Goal: Task Accomplishment & Management: Manage account settings

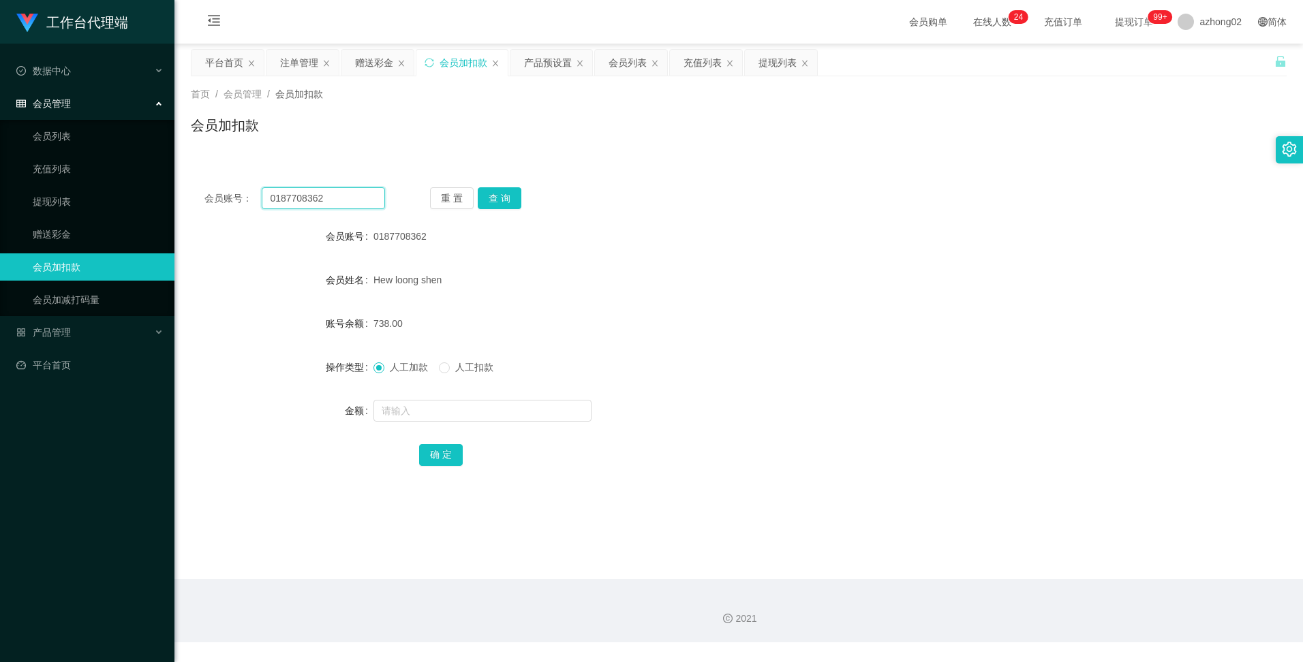
drag, startPoint x: 337, startPoint y: 202, endPoint x: 249, endPoint y: 194, distance: 87.6
click at [249, 194] on div "会员账号： 0187708362" at bounding box center [294, 198] width 181 height 22
paste input "6122739CFY"
type input "6122739CFY"
click at [484, 196] on button "查 询" at bounding box center [500, 198] width 44 height 22
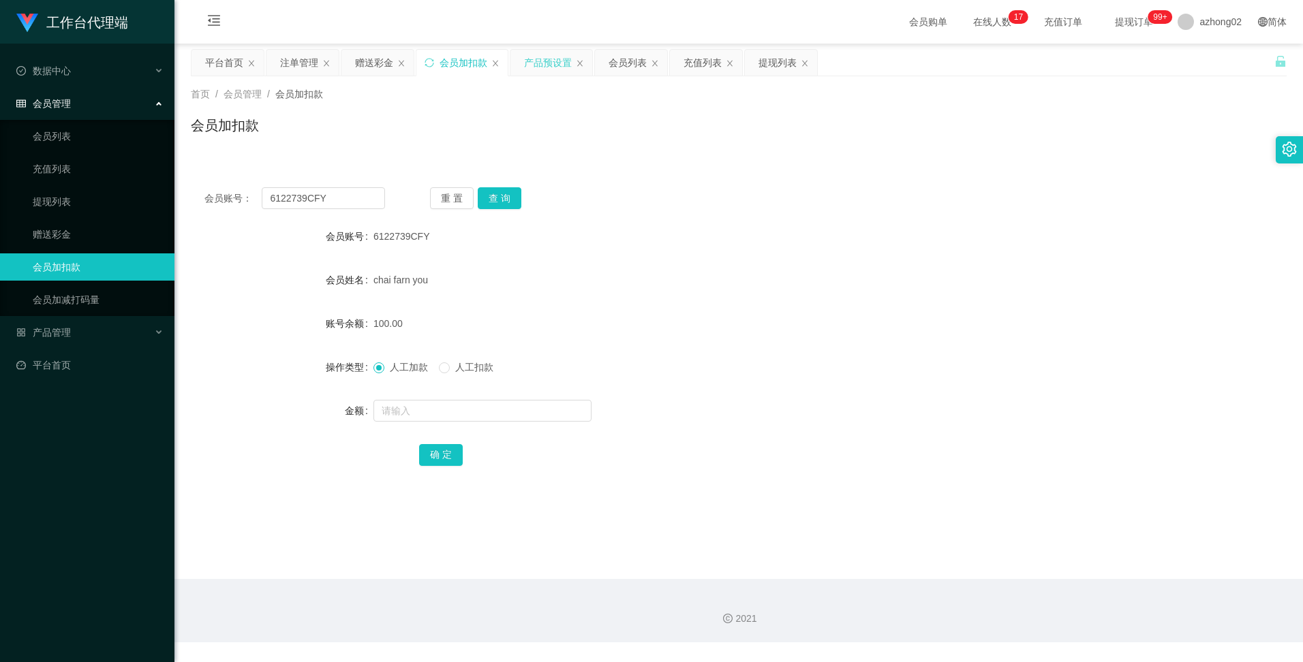
click at [537, 63] on div "产品预设置" at bounding box center [548, 63] width 48 height 26
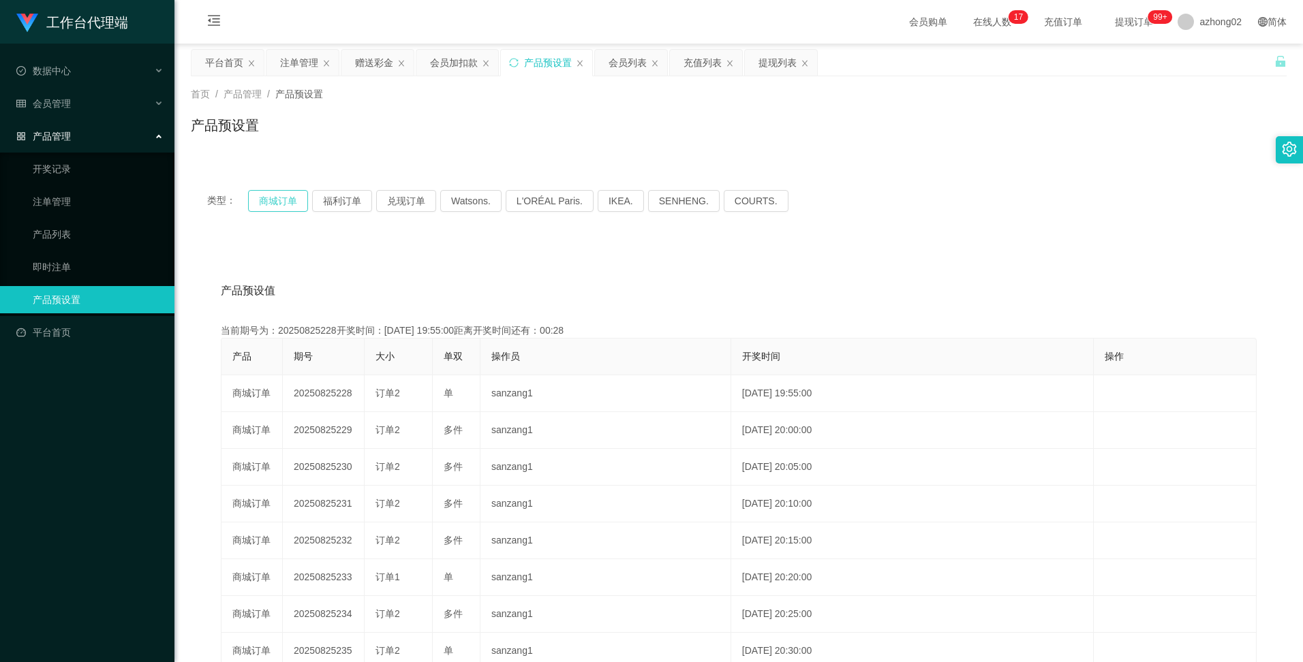
click at [273, 205] on button "商城订单" at bounding box center [278, 201] width 60 height 22
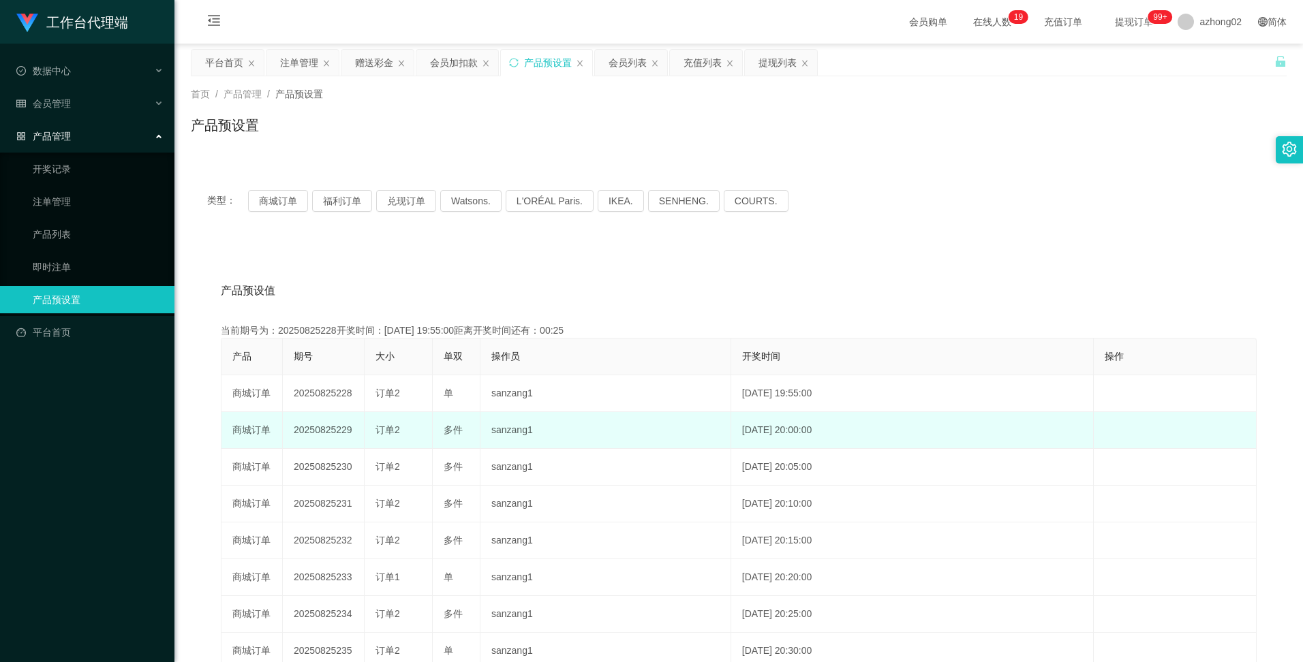
click at [303, 429] on td "20250825229" at bounding box center [324, 430] width 82 height 37
copy td "20250825229"
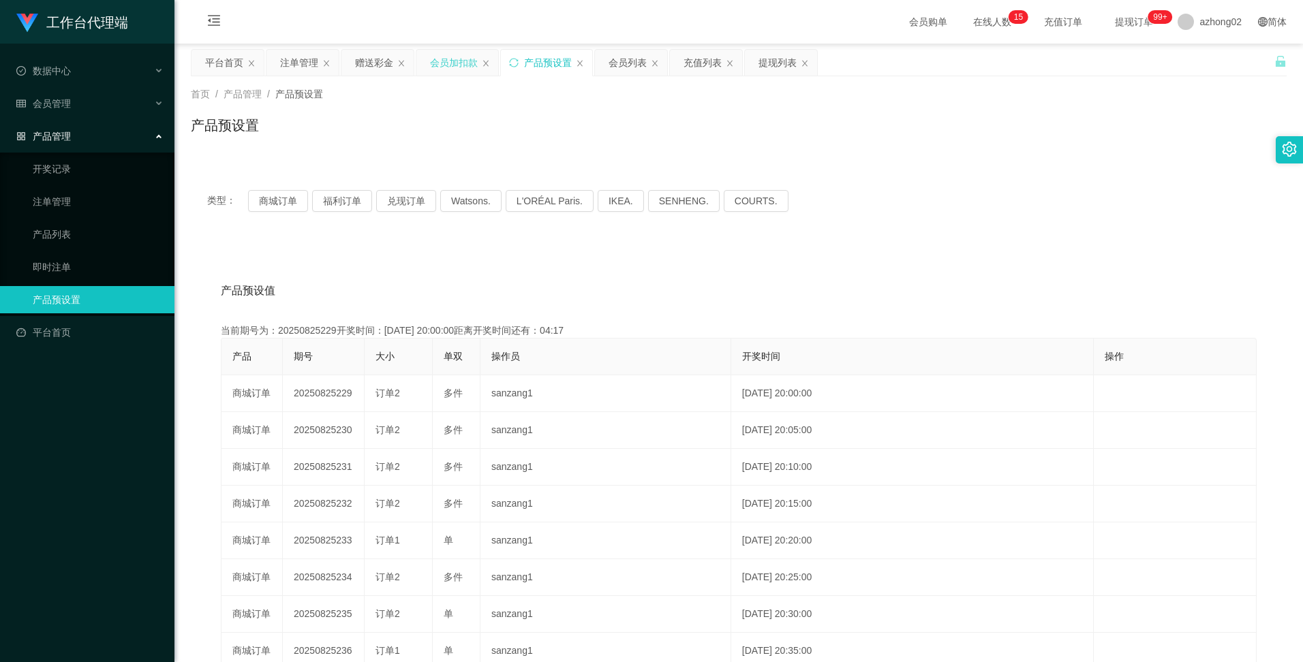
click at [463, 63] on div "会员加扣款" at bounding box center [454, 63] width 48 height 26
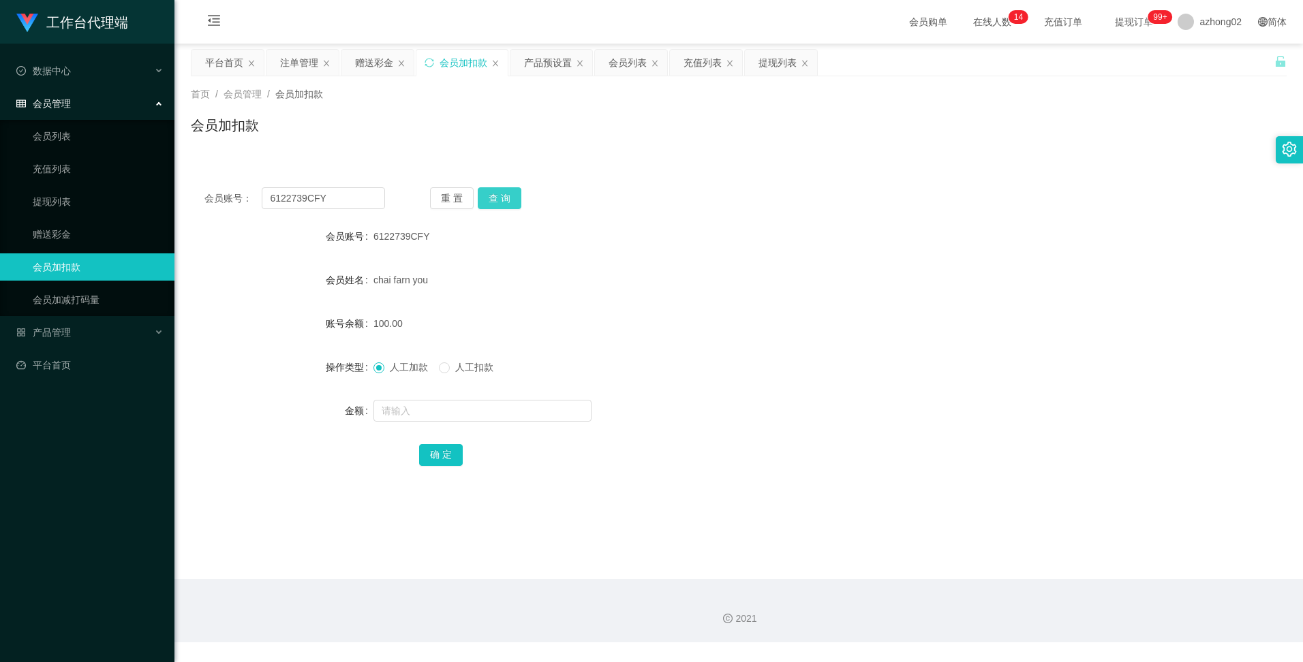
click at [495, 197] on button "查 询" at bounding box center [500, 198] width 44 height 22
drag, startPoint x: 331, startPoint y: 200, endPoint x: 259, endPoint y: 195, distance: 72.4
click at [259, 195] on div "会员账号： 6122739CFY" at bounding box center [294, 198] width 181 height 22
click at [762, 62] on div "提现列表" at bounding box center [777, 63] width 38 height 26
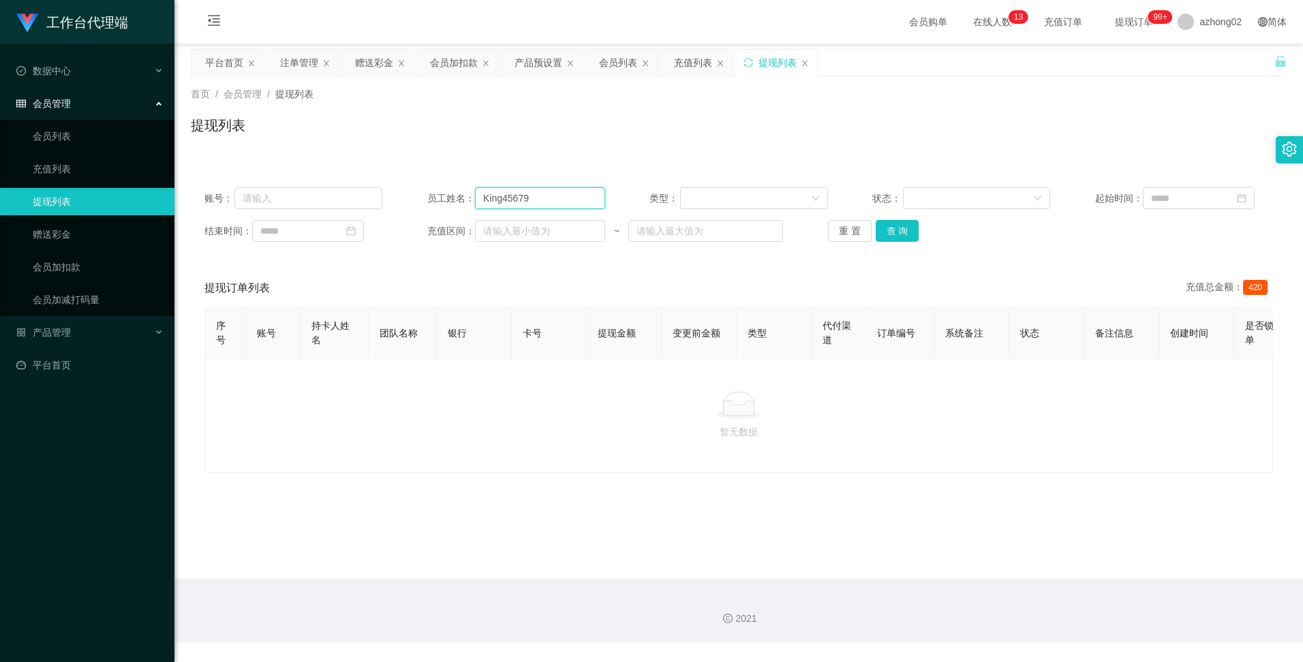
drag, startPoint x: 537, startPoint y: 197, endPoint x: 472, endPoint y: 196, distance: 64.7
click at [472, 196] on div "员工姓名： King45679" at bounding box center [516, 198] width 178 height 22
paste input "6122739CFY"
type input "6122739CFY"
click at [890, 229] on button "查 询" at bounding box center [897, 231] width 44 height 22
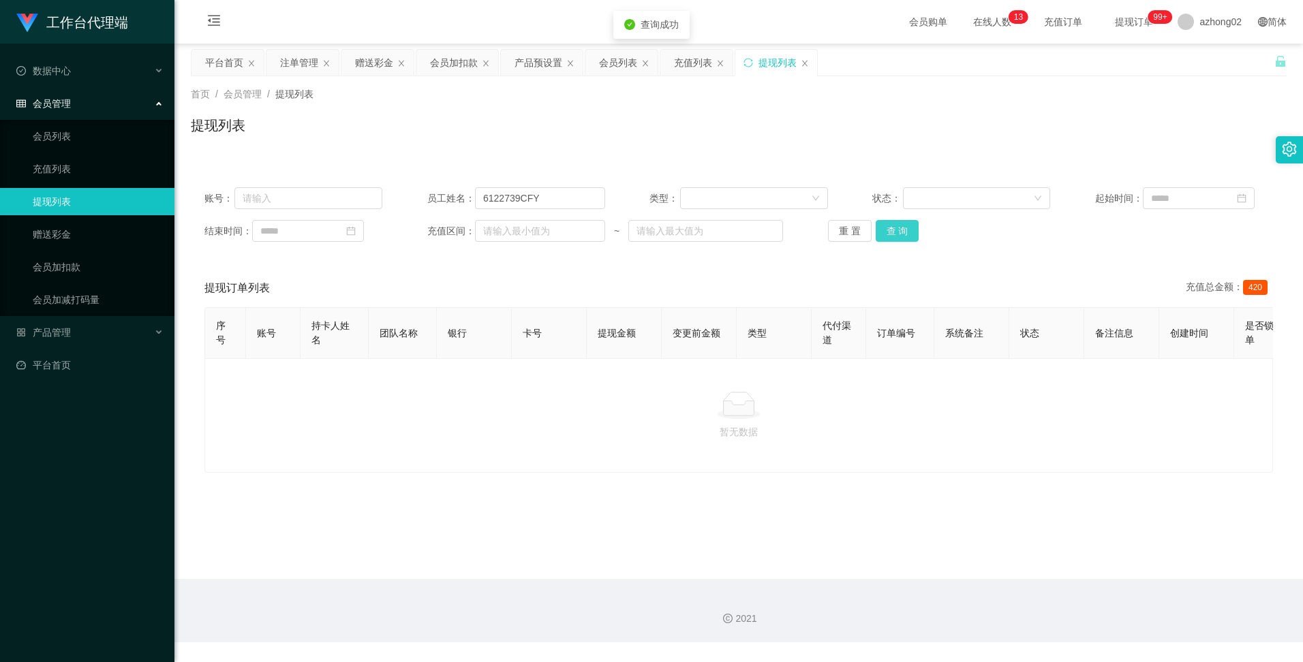
click at [890, 229] on button "查 询" at bounding box center [897, 231] width 44 height 22
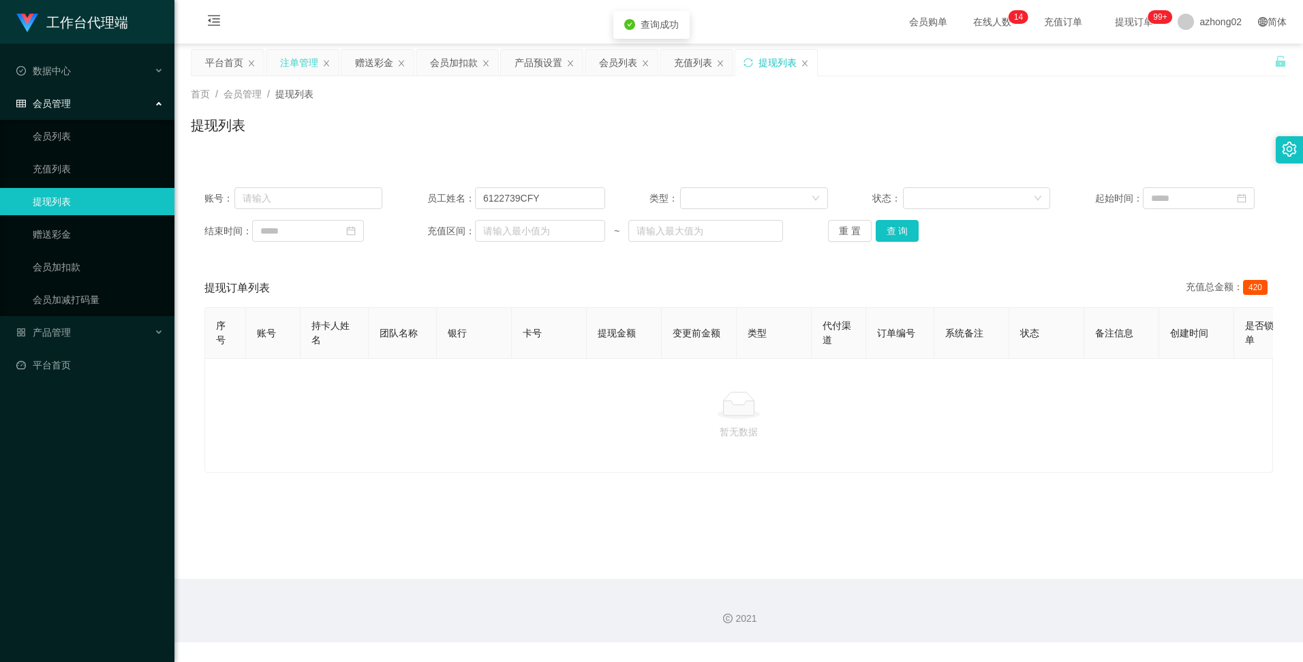
click at [292, 66] on div "注单管理" at bounding box center [299, 63] width 38 height 26
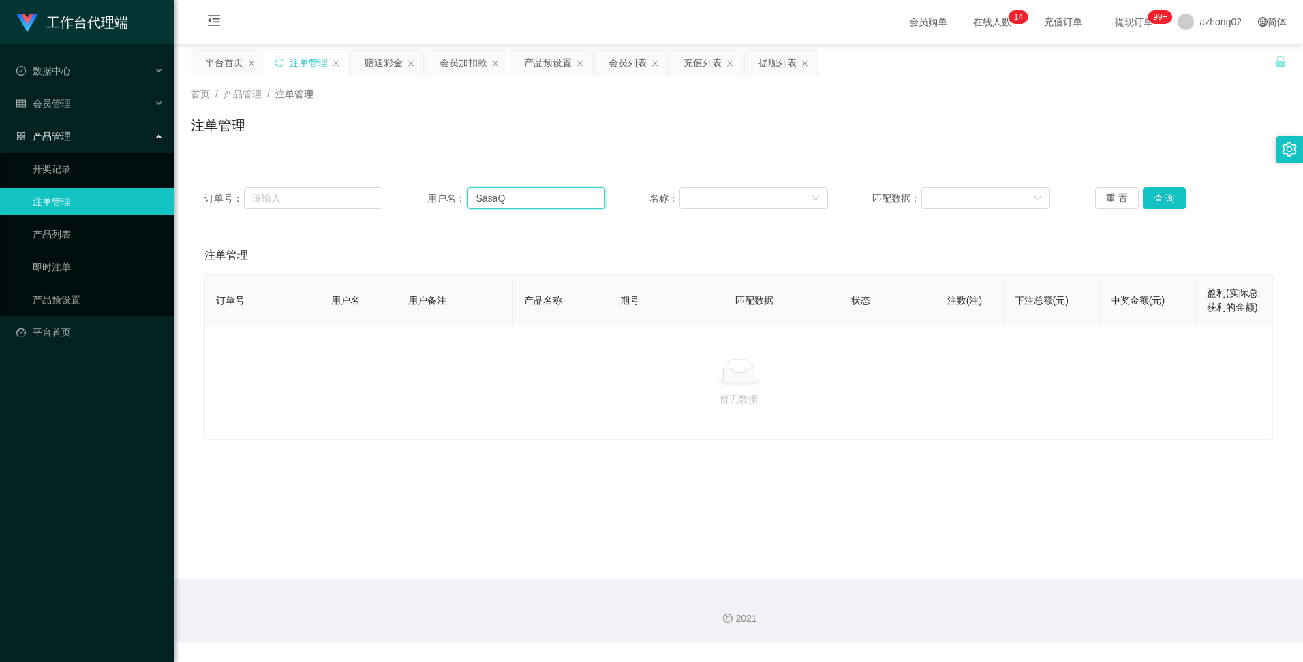
drag, startPoint x: 521, startPoint y: 196, endPoint x: 456, endPoint y: 197, distance: 65.4
click at [459, 195] on div "用户名： SasaQ" at bounding box center [516, 198] width 178 height 22
paste input "6122739CFY"
type input "6122739CFY"
click at [1157, 204] on button "查 询" at bounding box center [1164, 198] width 44 height 22
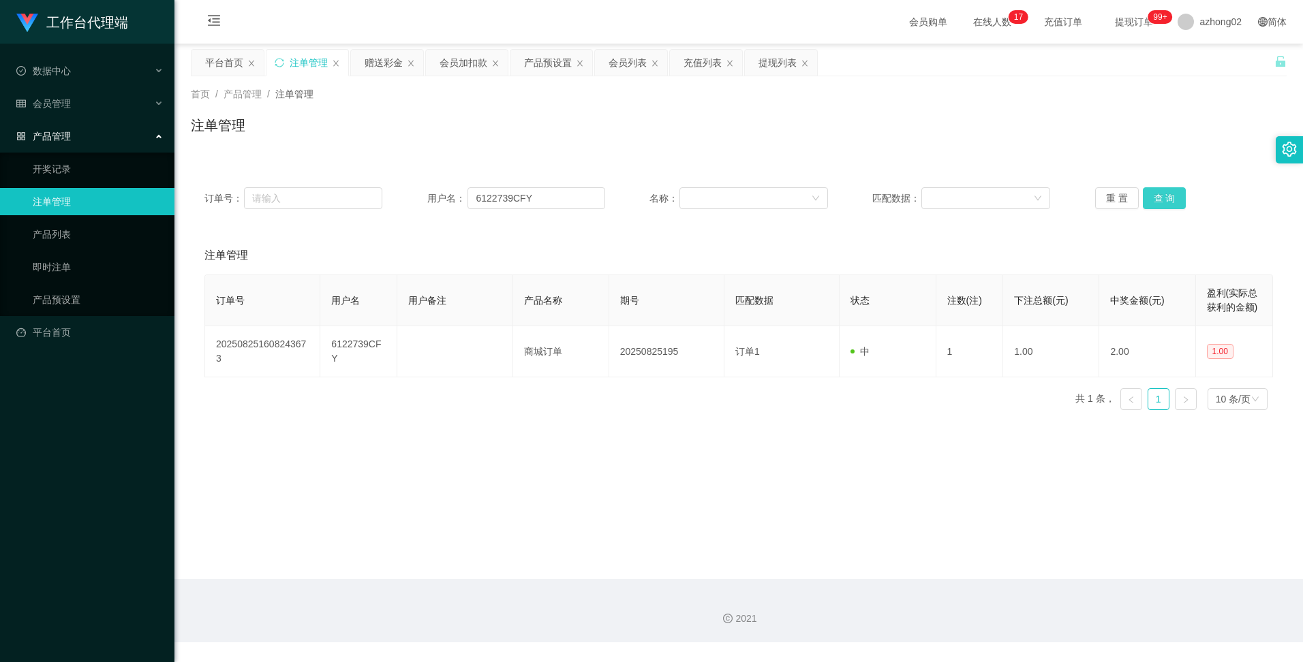
click at [1157, 204] on button "查 询" at bounding box center [1164, 198] width 44 height 22
click at [1145, 206] on button "查 询" at bounding box center [1164, 198] width 44 height 22
click at [1148, 201] on button "查 询" at bounding box center [1164, 198] width 44 height 22
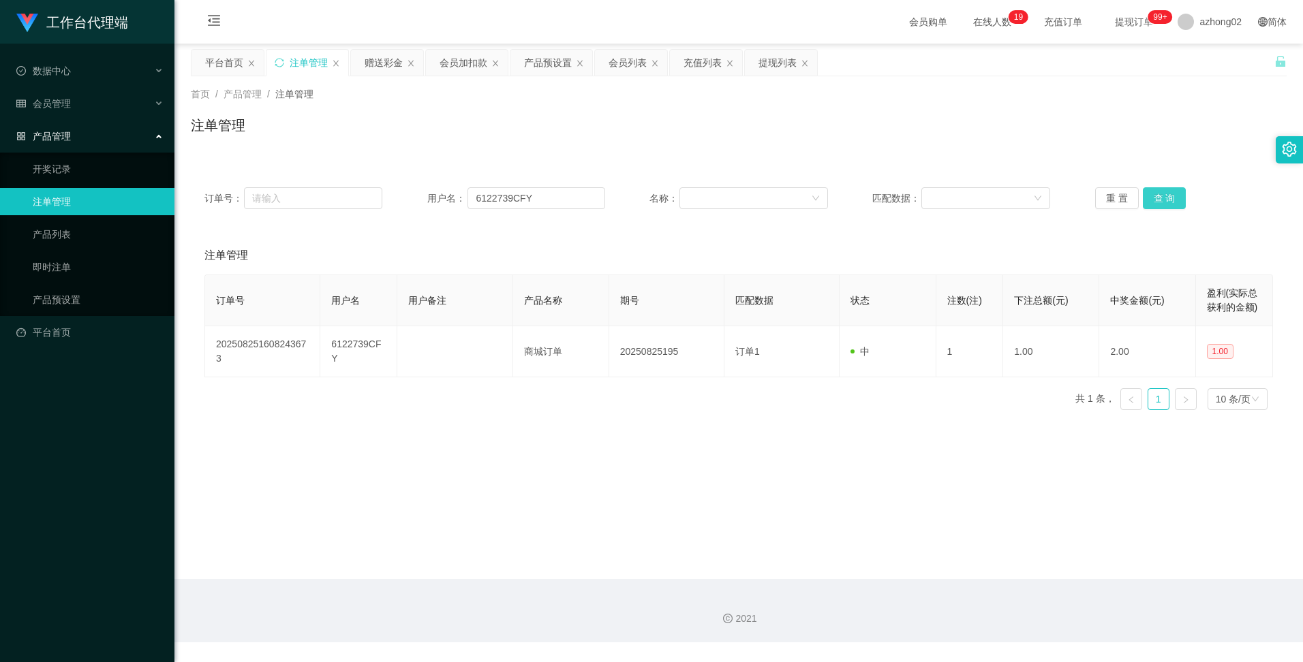
click at [1148, 201] on button "查 询" at bounding box center [1164, 198] width 44 height 22
click at [1148, 201] on button "查 询" at bounding box center [1171, 198] width 59 height 22
click at [1148, 201] on div "重 置 查 询" at bounding box center [1184, 198] width 178 height 22
click at [391, 65] on div "赠送彩金" at bounding box center [383, 63] width 38 height 26
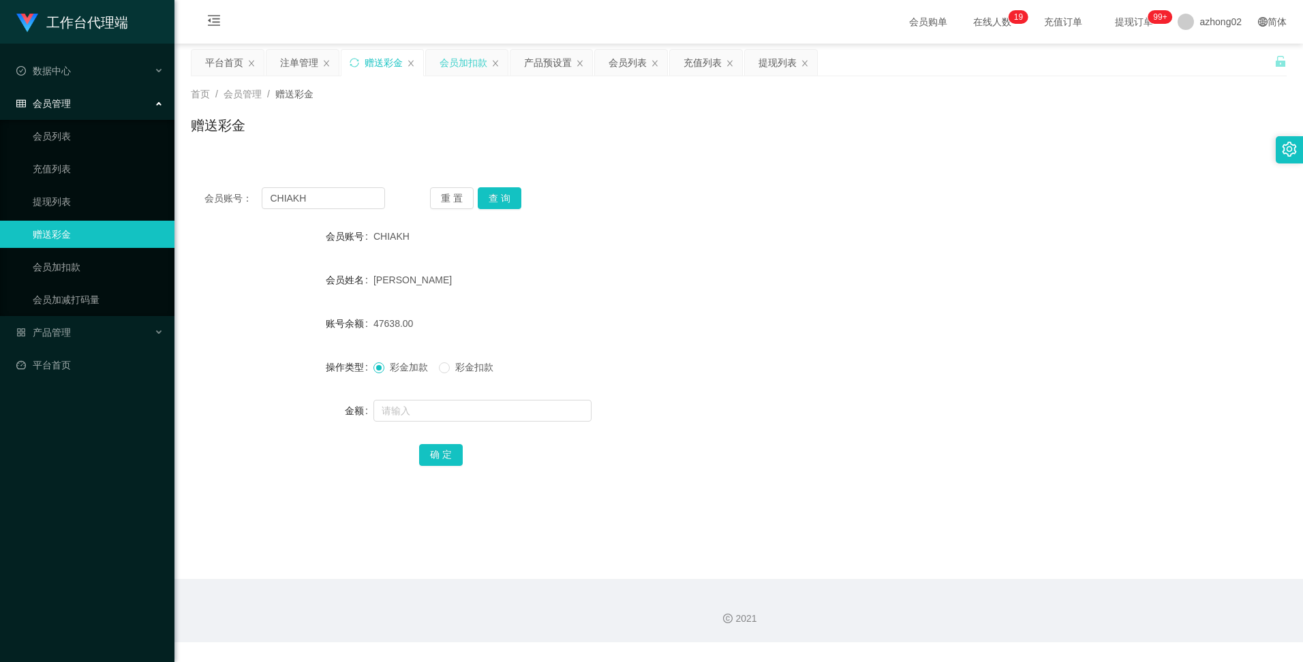
click at [463, 66] on div "会员加扣款" at bounding box center [463, 63] width 48 height 26
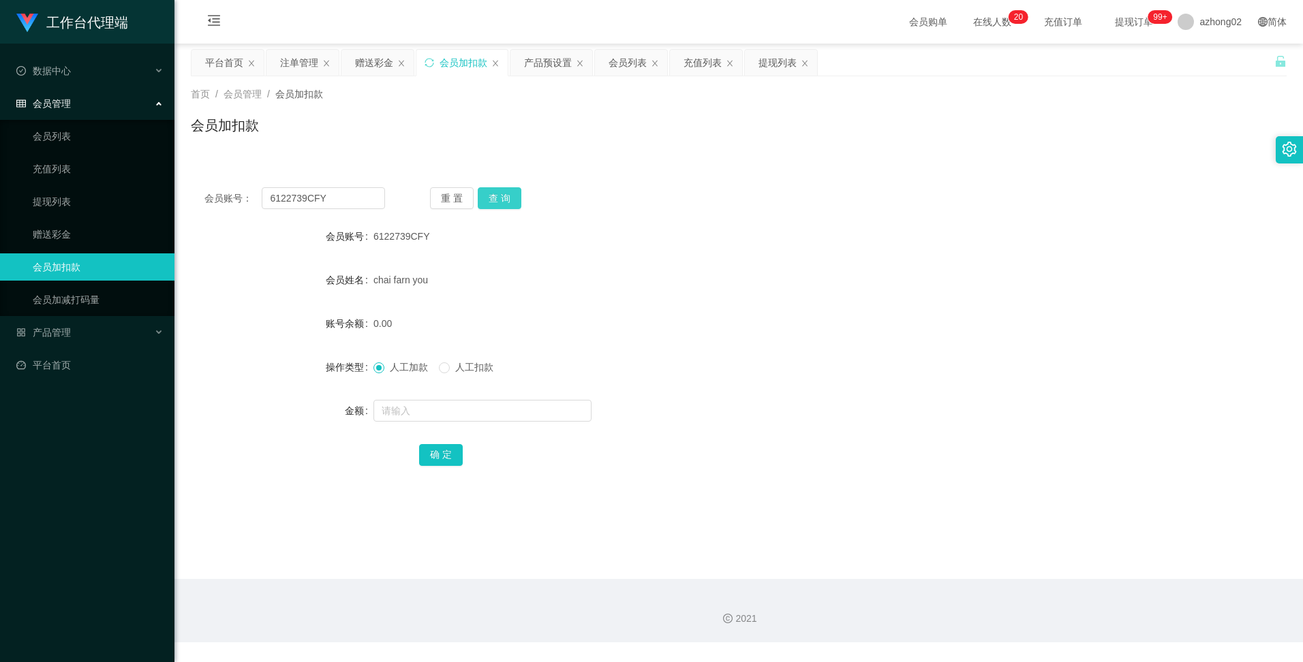
click at [504, 196] on button "查 询" at bounding box center [500, 198] width 44 height 22
click at [504, 196] on button "查 询" at bounding box center [507, 198] width 59 height 22
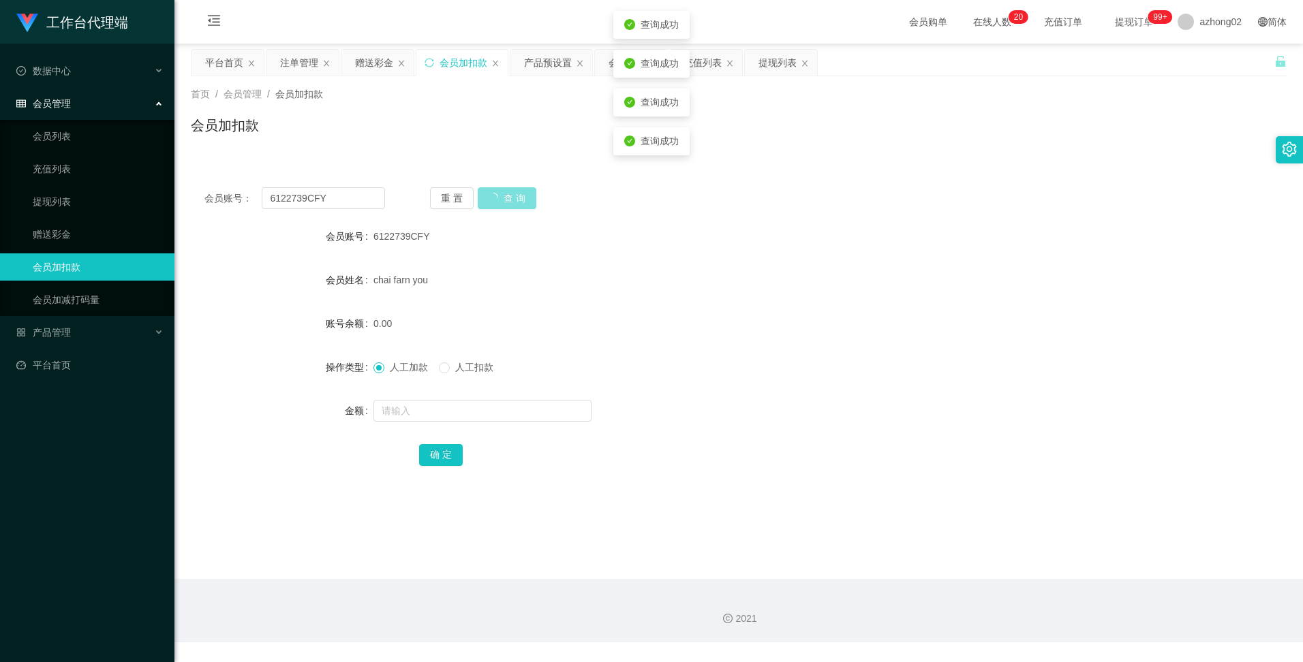
click at [504, 196] on button "查 询" at bounding box center [507, 198] width 59 height 22
click at [805, 140] on div "会员加扣款" at bounding box center [738, 130] width 1095 height 31
click at [777, 67] on div "提现列表" at bounding box center [777, 63] width 38 height 26
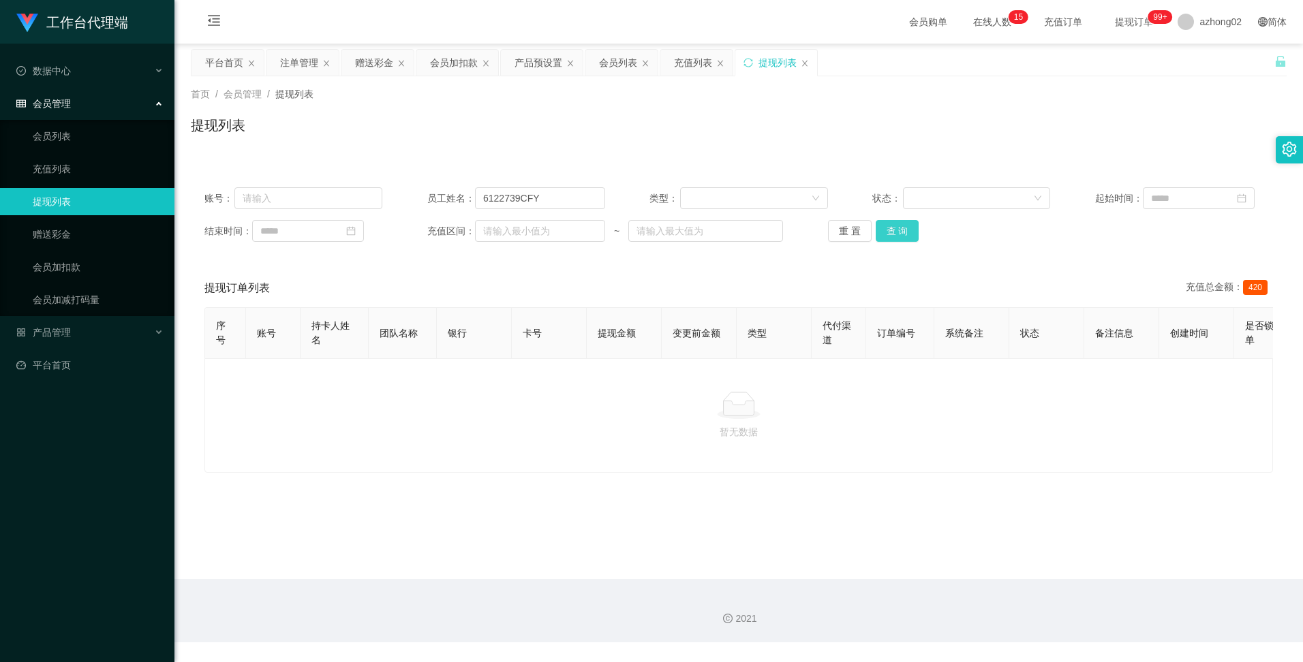
click at [886, 230] on button "查 询" at bounding box center [897, 231] width 44 height 22
drag, startPoint x: 536, startPoint y: 200, endPoint x: 474, endPoint y: 200, distance: 62.0
click at [475, 200] on input "6122739CFY" at bounding box center [540, 198] width 130 height 22
click at [296, 200] on input "text" at bounding box center [308, 198] width 148 height 22
paste input "6122739CFY"
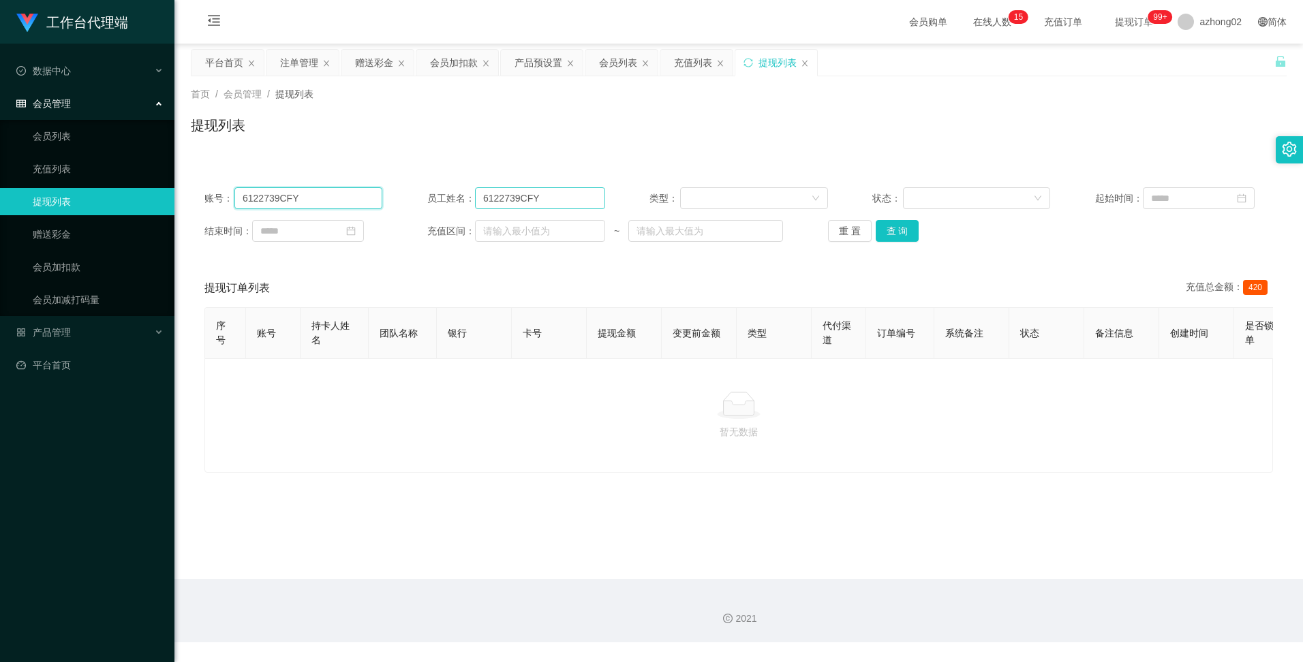
type input "6122739CFY"
drag, startPoint x: 538, startPoint y: 199, endPoint x: 478, endPoint y: 198, distance: 60.0
click at [478, 198] on input "6122739CFY" at bounding box center [540, 198] width 130 height 22
click at [904, 234] on button "查 询" at bounding box center [897, 231] width 44 height 22
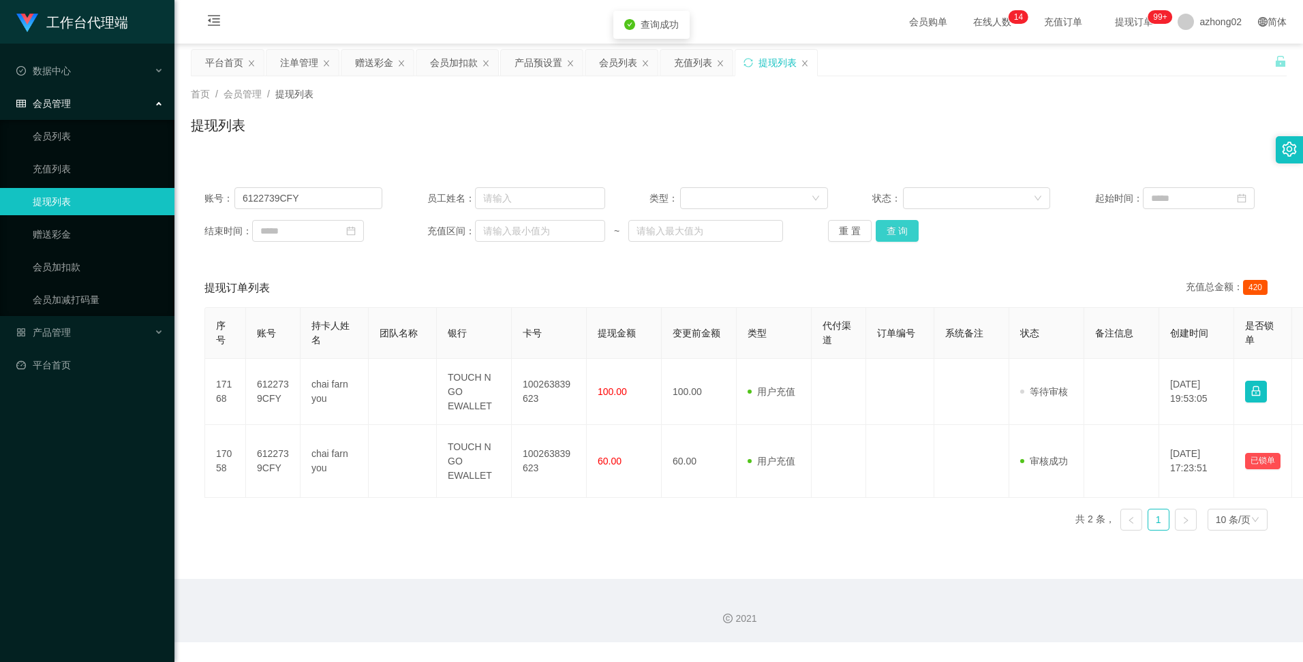
click at [895, 236] on button "查 询" at bounding box center [897, 231] width 44 height 22
click at [892, 233] on button "查 询" at bounding box center [897, 231] width 44 height 22
click at [555, 61] on div "产品预设置" at bounding box center [538, 63] width 48 height 26
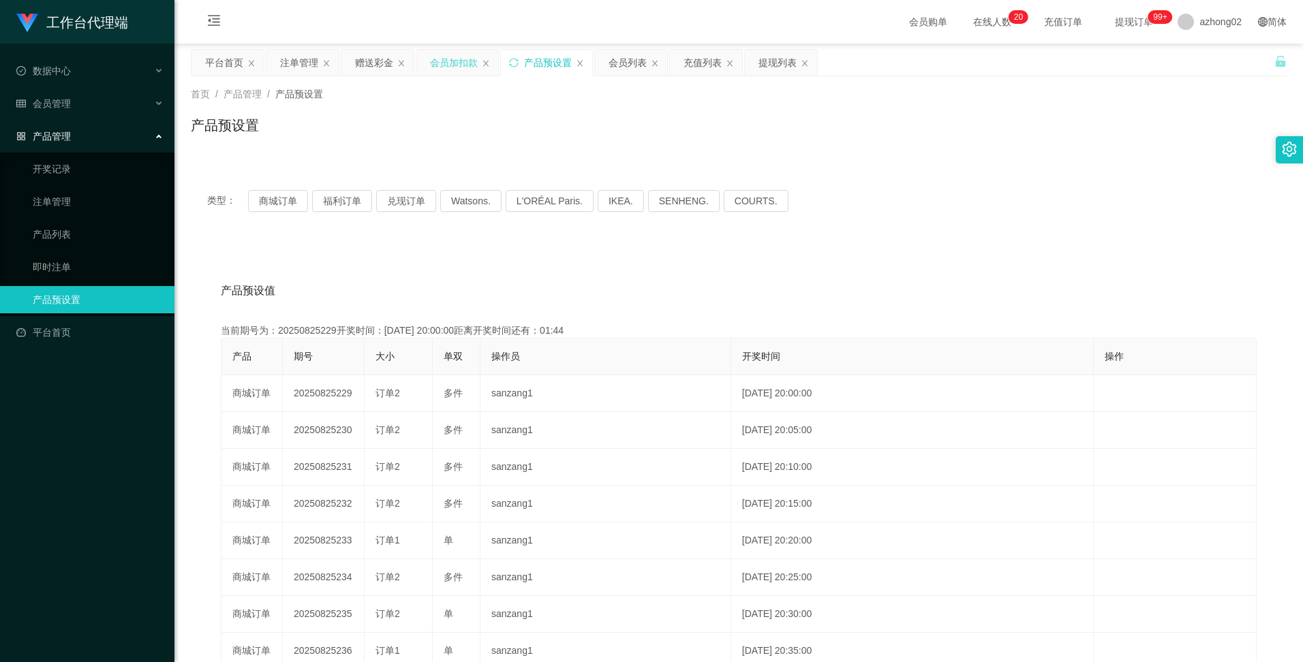
click at [462, 69] on div "会员加扣款" at bounding box center [454, 63] width 48 height 26
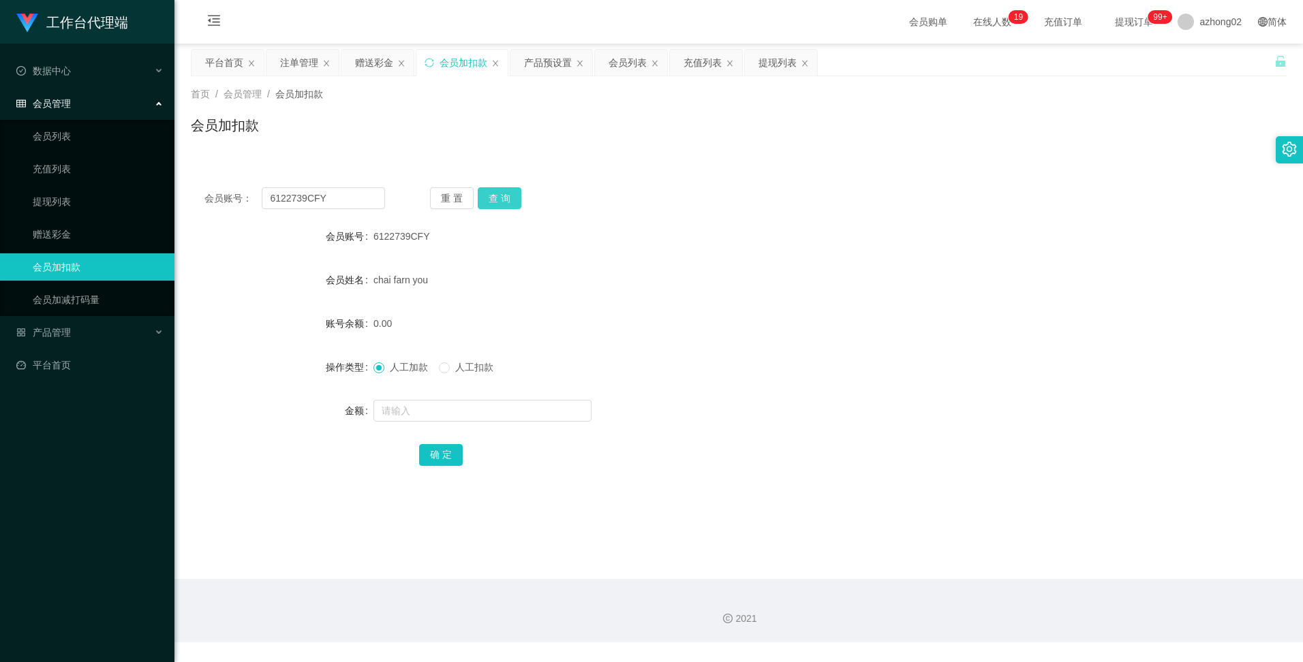
click at [501, 192] on button "查 询" at bounding box center [500, 198] width 44 height 22
click at [509, 194] on button "查 询" at bounding box center [500, 198] width 44 height 22
click at [555, 57] on div "产品预设置" at bounding box center [548, 63] width 48 height 26
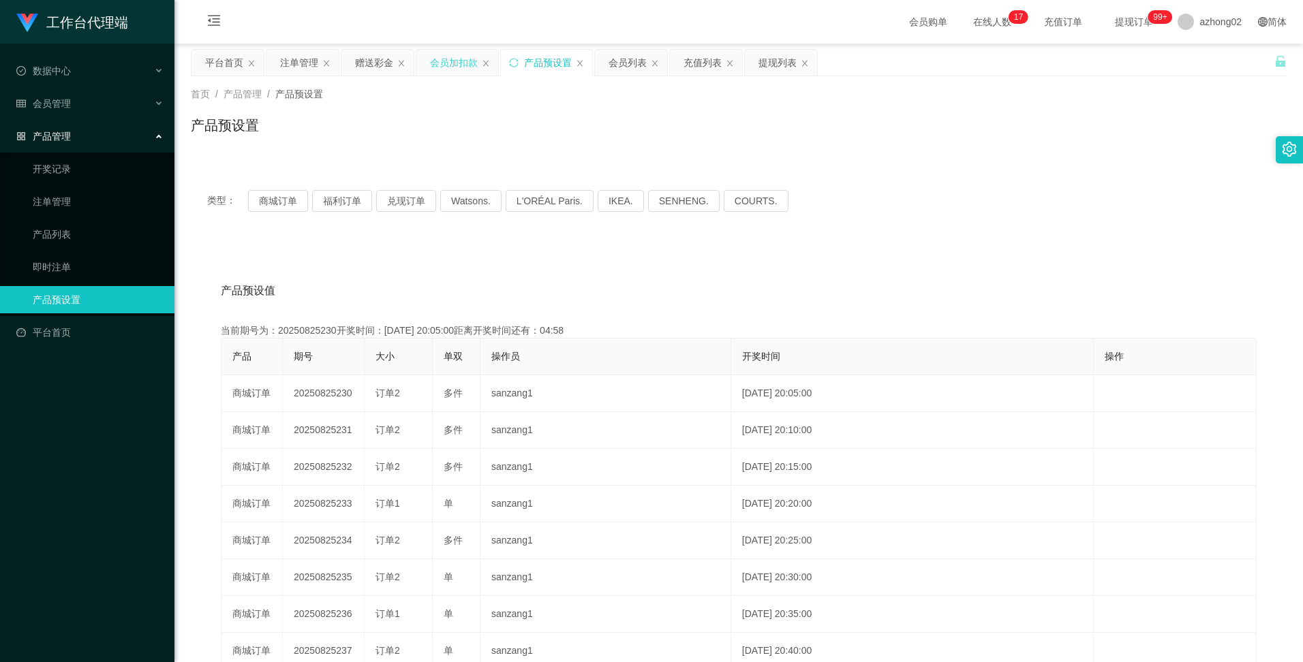
click at [459, 61] on div "会员加扣款" at bounding box center [454, 63] width 48 height 26
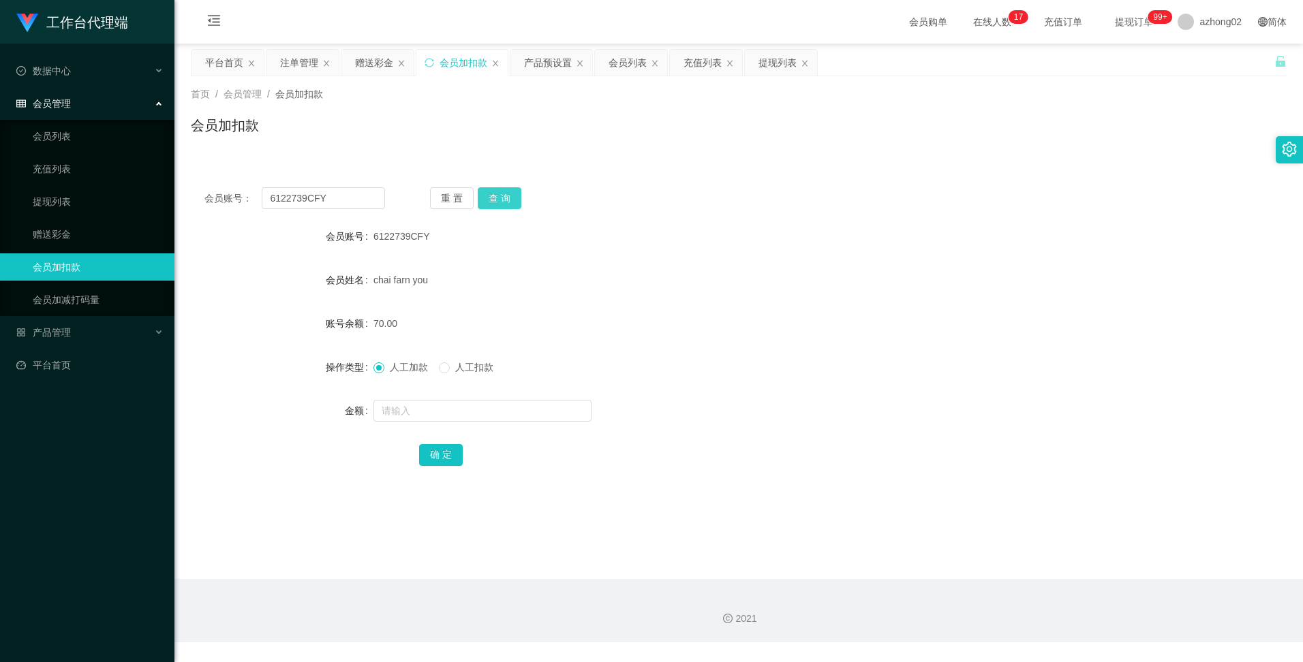
click at [497, 194] on button "查 询" at bounding box center [500, 198] width 44 height 22
click at [496, 200] on button "查 询" at bounding box center [500, 198] width 44 height 22
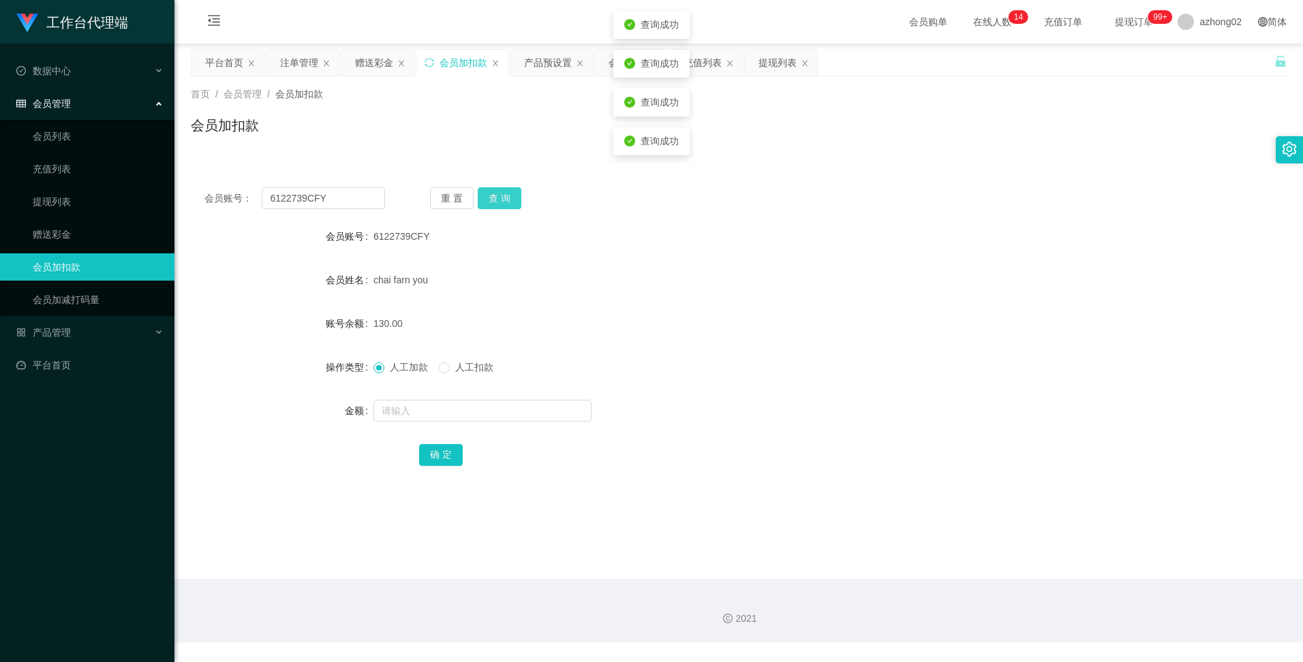
click at [496, 200] on button "查 询" at bounding box center [500, 198] width 44 height 22
click at [488, 196] on button "查 询" at bounding box center [500, 198] width 44 height 22
click at [488, 196] on button "查 询" at bounding box center [507, 198] width 59 height 22
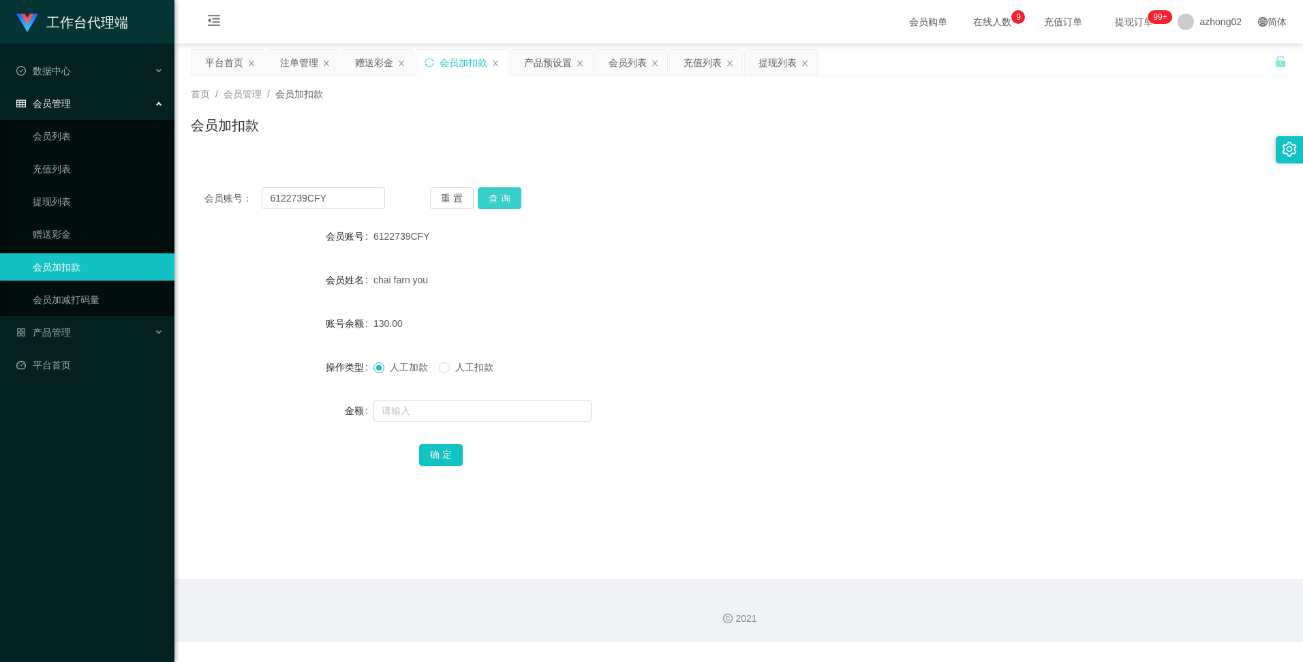
click at [500, 189] on button "查 询" at bounding box center [500, 198] width 44 height 22
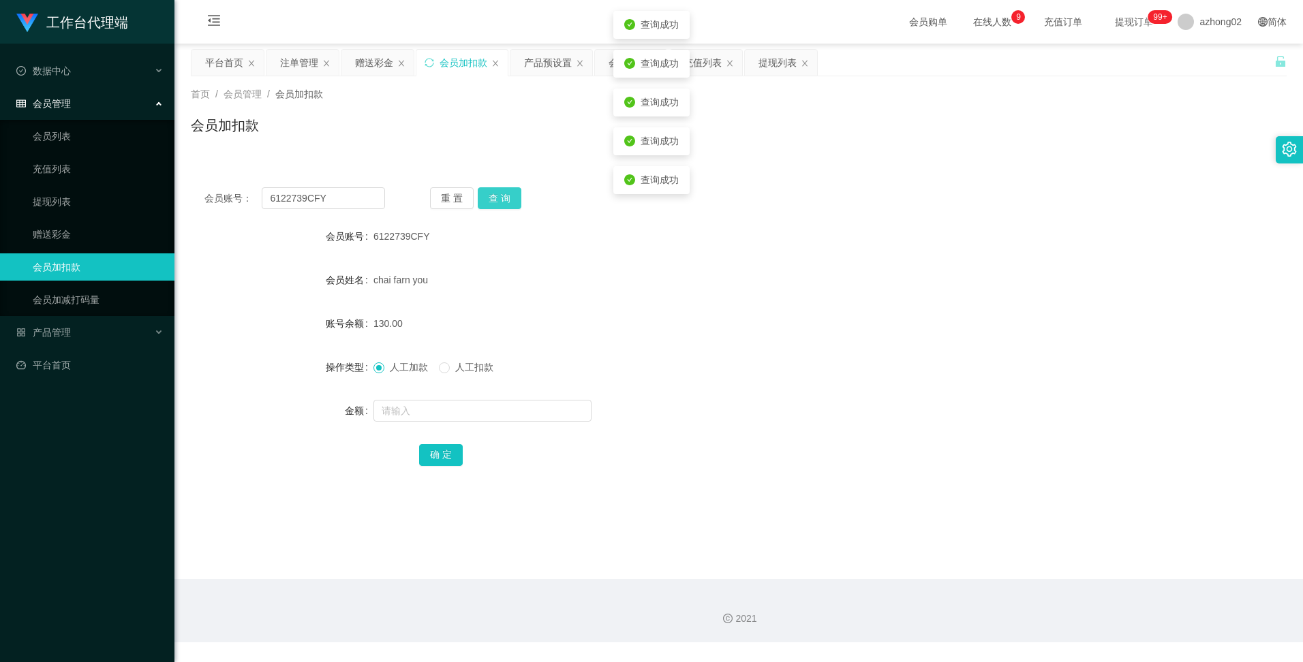
click at [500, 189] on button "查 询" at bounding box center [500, 198] width 44 height 22
click at [500, 189] on div "重 置 查 询" at bounding box center [520, 198] width 181 height 22
click at [500, 189] on button "查 询" at bounding box center [500, 198] width 44 height 22
click at [493, 201] on button "查 询" at bounding box center [500, 198] width 44 height 22
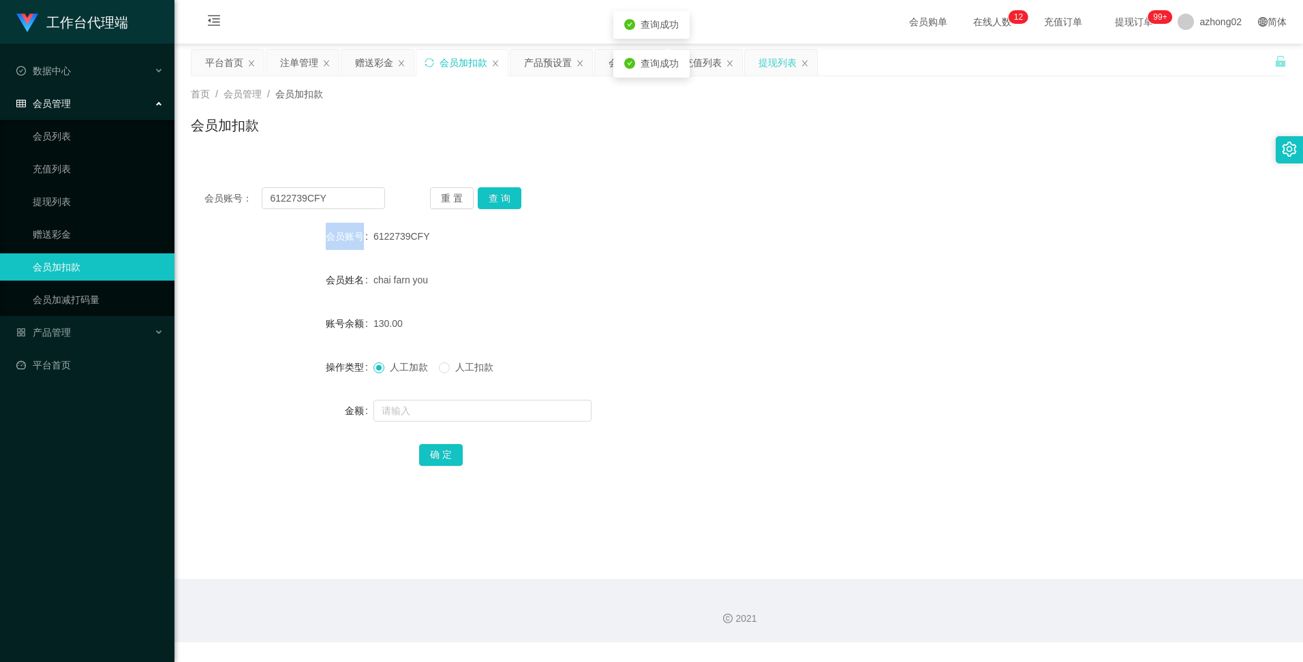
click at [785, 66] on div "提现列表" at bounding box center [777, 63] width 38 height 26
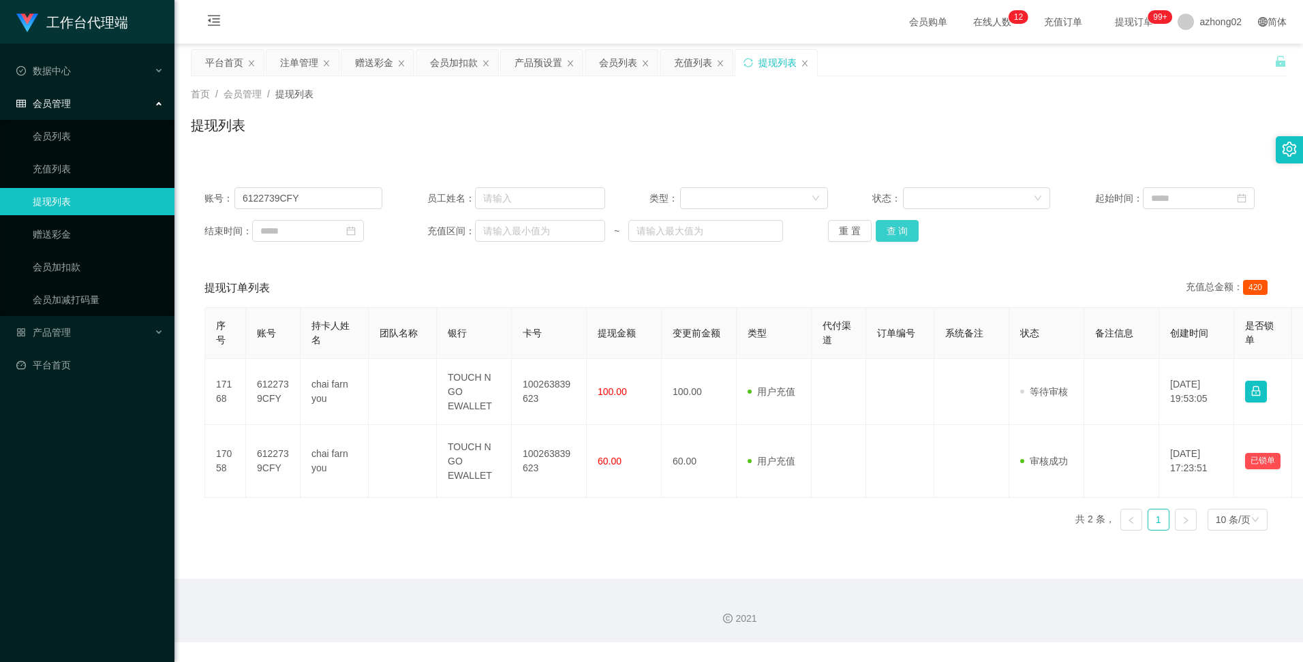
click at [888, 225] on button "查 询" at bounding box center [897, 231] width 44 height 22
click at [897, 235] on button "查 询" at bounding box center [897, 231] width 44 height 22
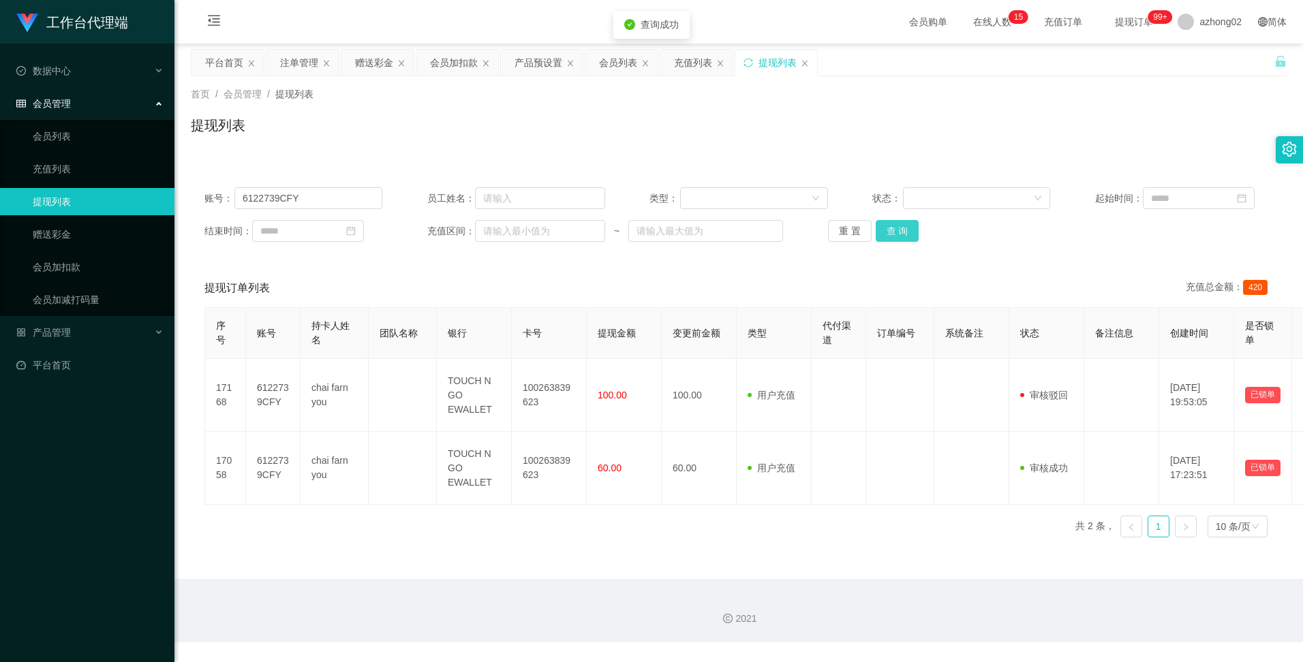
click at [897, 235] on button "查 询" at bounding box center [897, 231] width 44 height 22
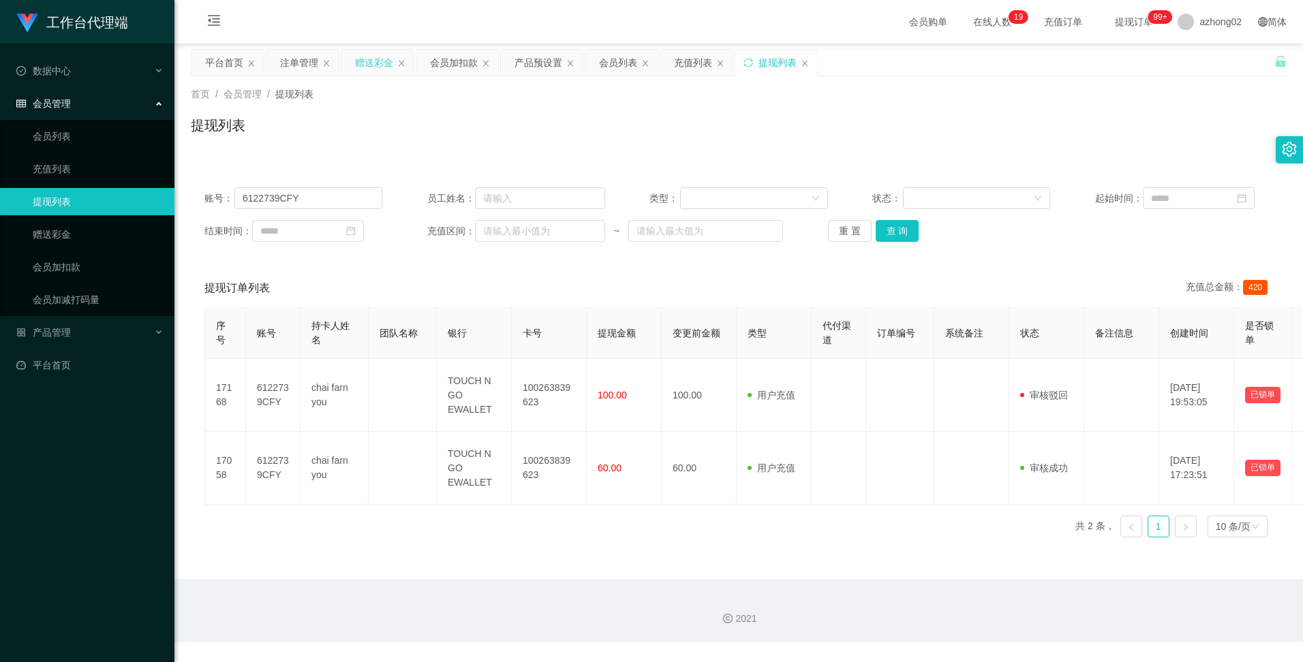
click at [379, 65] on div "赠送彩金" at bounding box center [374, 63] width 38 height 26
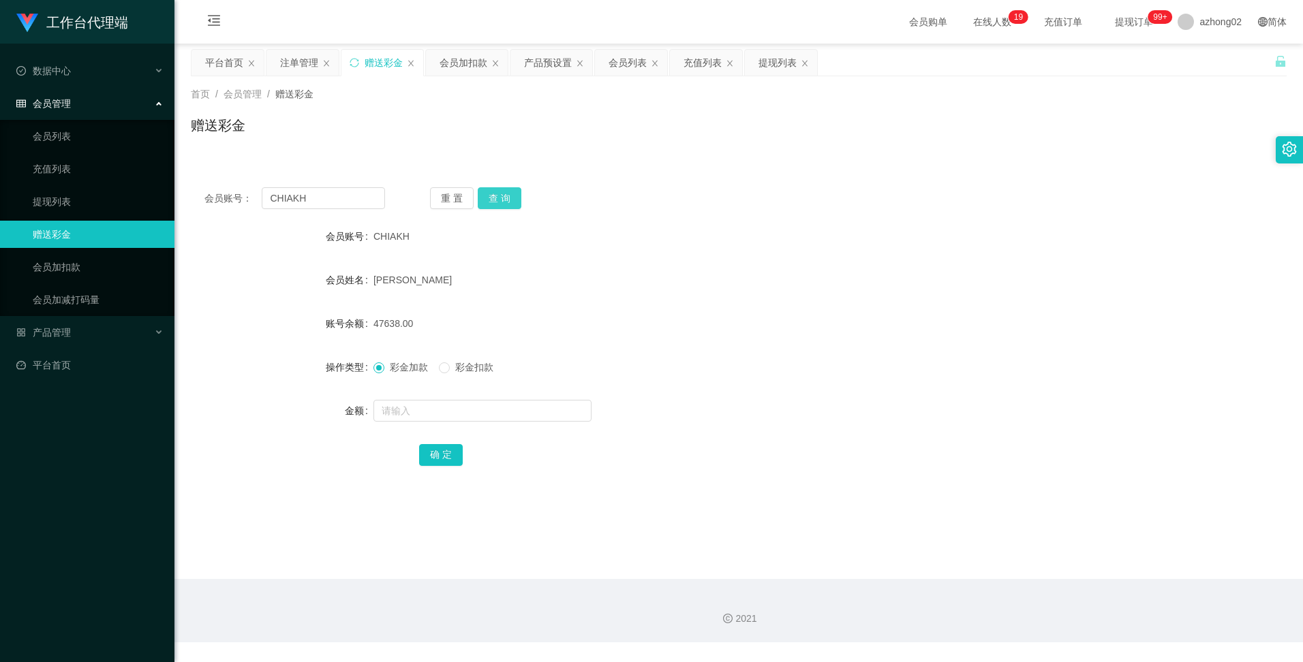
click at [508, 205] on button "查 询" at bounding box center [500, 198] width 44 height 22
click at [835, 256] on form "会员账号 CHIAKH 会员姓名 CHIA [PERSON_NAME] 账号余额 47638.00 操作类型 彩金加款 彩金扣款 金额 确 定" at bounding box center [738, 345] width 1095 height 245
click at [489, 412] on input "text" at bounding box center [482, 411] width 218 height 22
type input "v47638/2"
click at [548, 67] on div "产品预设置" at bounding box center [548, 63] width 48 height 26
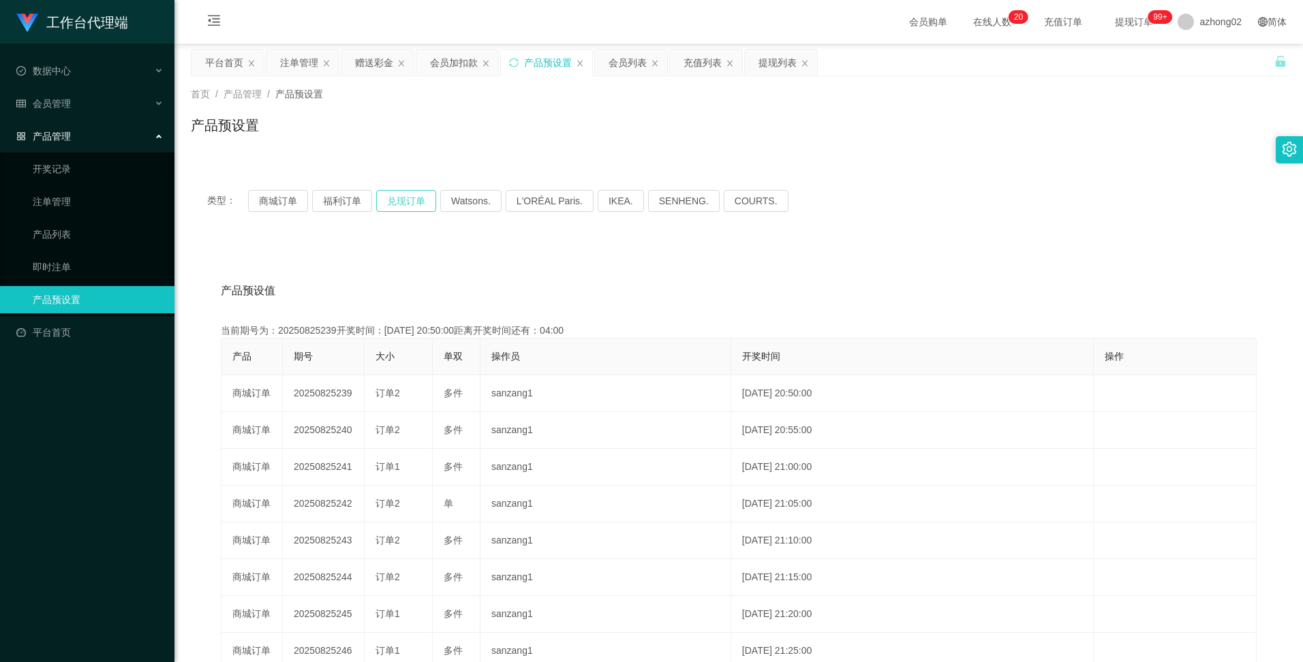
click at [408, 209] on button "兑现订单" at bounding box center [406, 201] width 60 height 22
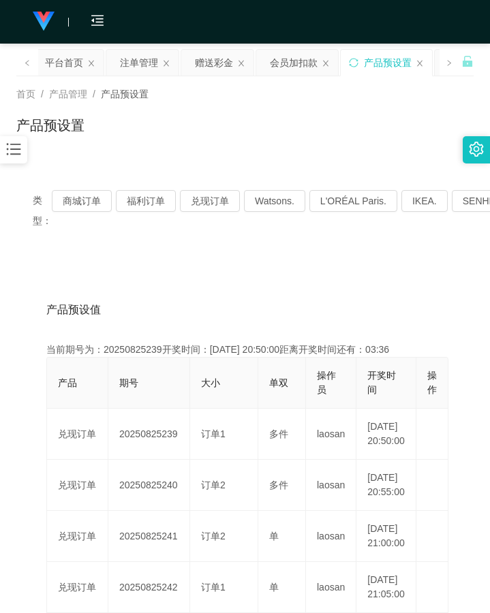
click at [193, 228] on div "类型： 商城订单 福利订单 兑现订单 Watsons. L'ORÉAL Paris. IKEA. [GEOGRAPHIC_DATA]. COURTS." at bounding box center [245, 210] width 424 height 41
click at [202, 204] on button "兑现订单" at bounding box center [210, 201] width 60 height 22
click at [161, 241] on div "类型： 商城订单 福利订单 兑现订单 Watsons. L'ORÉAL Paris. IKEA. [GEOGRAPHIC_DATA]. COURTS." at bounding box center [244, 211] width 457 height 74
click at [82, 206] on button "商城订单" at bounding box center [82, 201] width 60 height 22
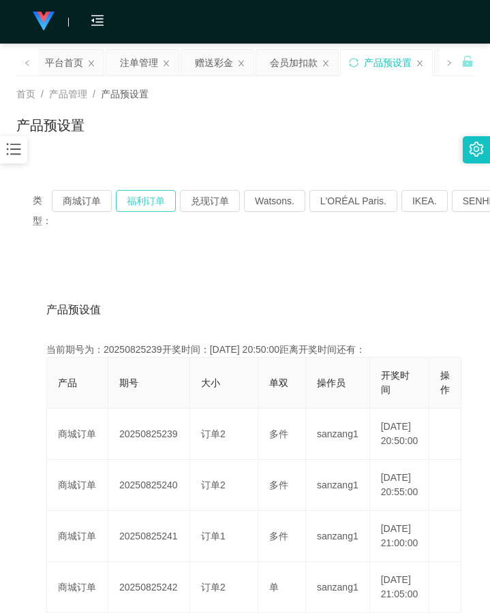
click at [137, 202] on button "福利订单" at bounding box center [146, 201] width 60 height 22
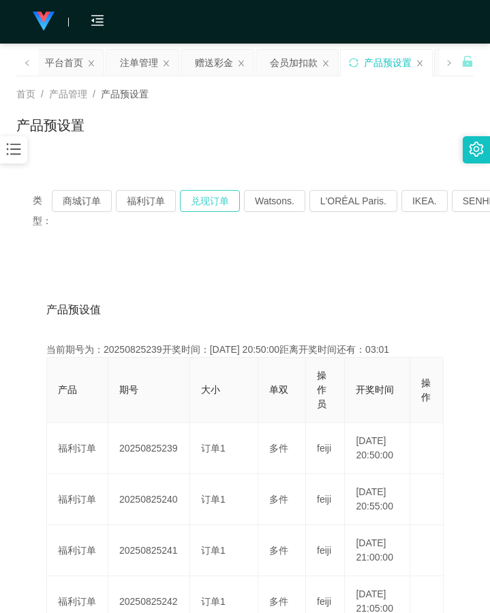
click at [195, 203] on button "兑现订单" at bounding box center [210, 201] width 60 height 22
